Goal: Task Accomplishment & Management: Use online tool/utility

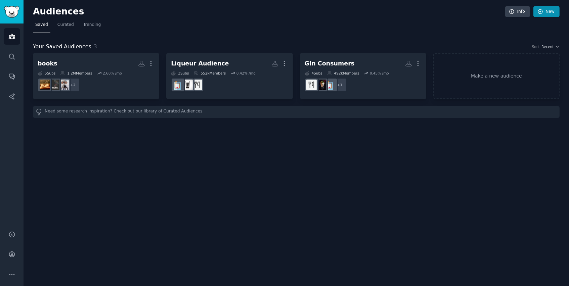
click at [554, 7] on link "New" at bounding box center [546, 11] width 26 height 11
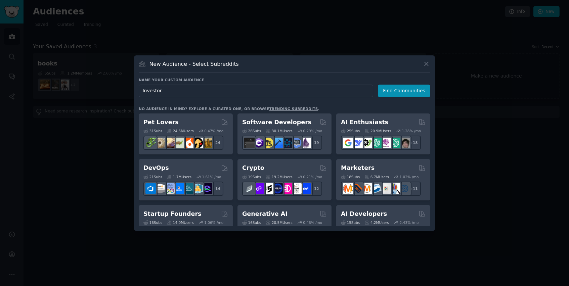
type input "Investors"
click at [402, 87] on button "Find Communities" at bounding box center [404, 91] width 52 height 12
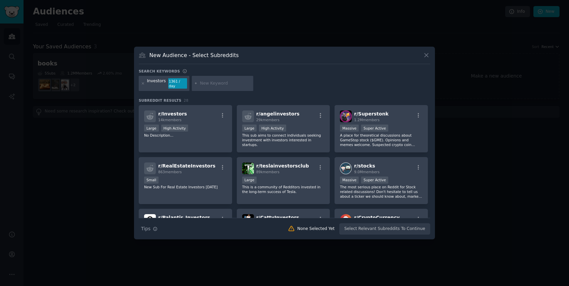
click at [235, 86] on input "text" at bounding box center [225, 84] width 51 height 6
type input "investment"
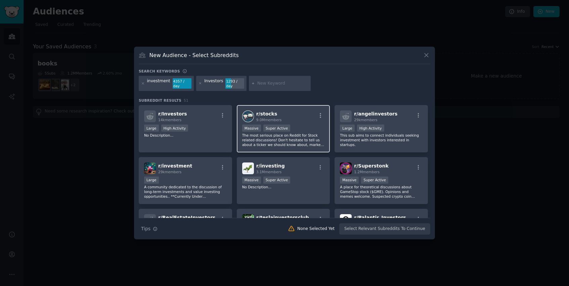
click at [312, 113] on div "r/ stocks 9.0M members" at bounding box center [283, 117] width 83 height 12
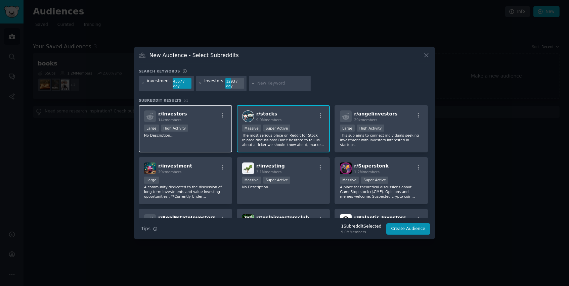
click at [193, 135] on p "No Description..." at bounding box center [185, 135] width 83 height 5
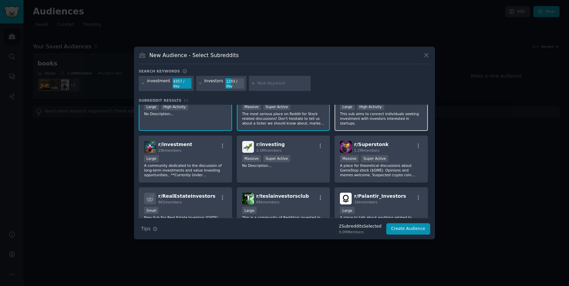
scroll to position [24, 0]
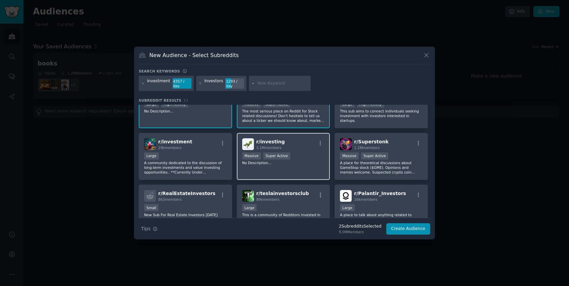
click at [312, 163] on div "r/ investing 3.1M members Massive Super Active No Description..." at bounding box center [283, 156] width 93 height 47
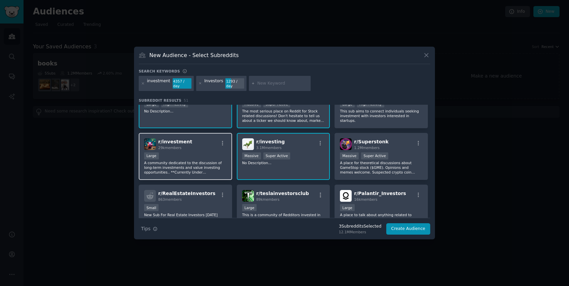
click at [181, 156] on div "10,000 - 100,000 members Large" at bounding box center [185, 156] width 83 height 8
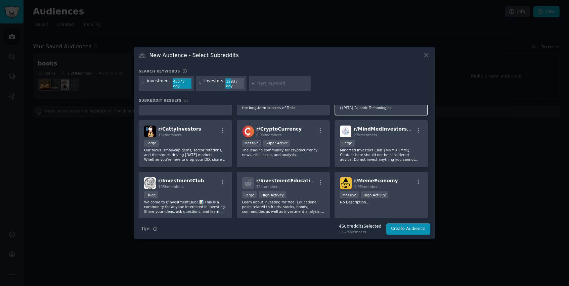
scroll to position [137, 0]
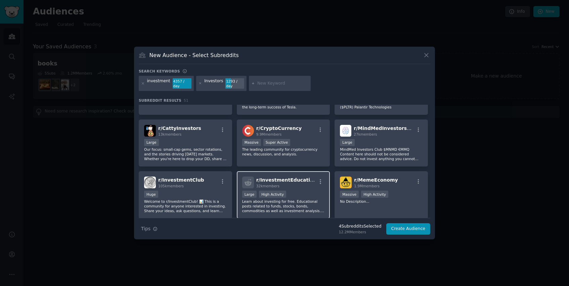
click at [282, 200] on p "Learn about investing for free. Educational posts related to funds, stocks, bon…" at bounding box center [283, 206] width 83 height 14
click at [193, 199] on p "Welcome to r/InvestmentClub! 📊 This is a community for anyone interested in inv…" at bounding box center [185, 206] width 83 height 14
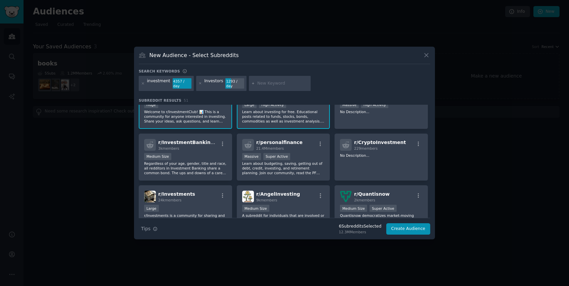
scroll to position [235, 0]
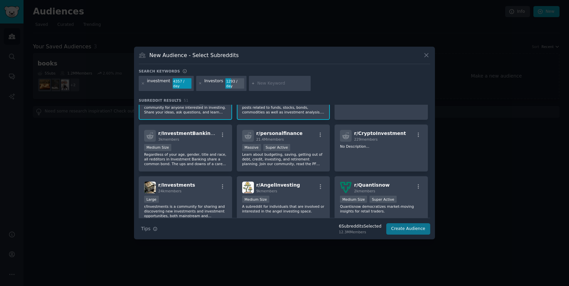
click at [397, 227] on button "Create Audience" at bounding box center [408, 228] width 44 height 11
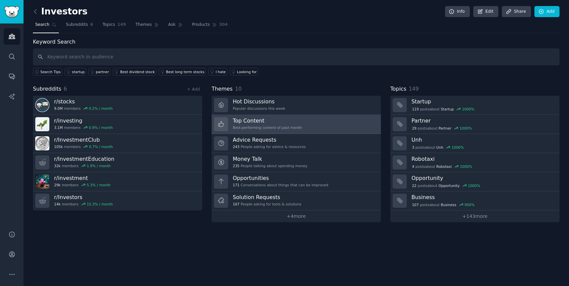
click at [285, 124] on div "Top Content Best-performing content of past month" at bounding box center [267, 124] width 69 height 14
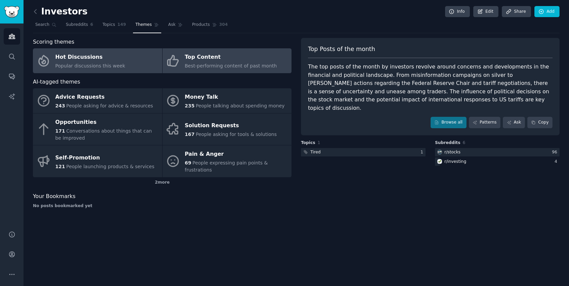
click at [117, 70] on link "Hot Discussions Popular discussions this week" at bounding box center [97, 60] width 129 height 25
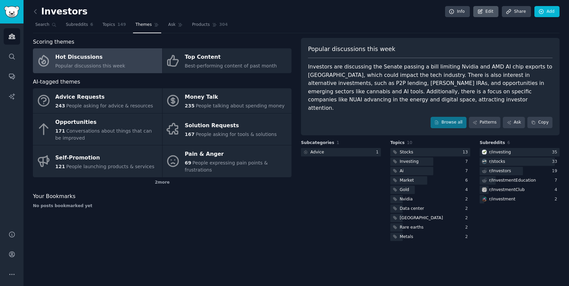
click at [484, 10] on link "Edit" at bounding box center [485, 11] width 25 height 11
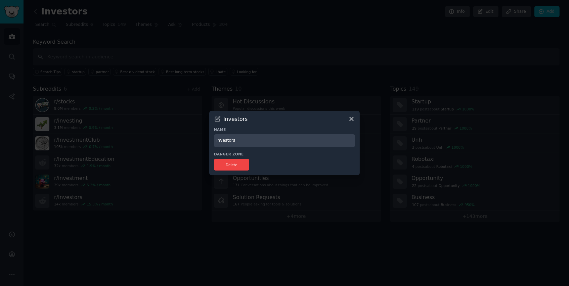
click at [353, 117] on icon at bounding box center [351, 119] width 7 height 7
